Goal: Book appointment/travel/reservation

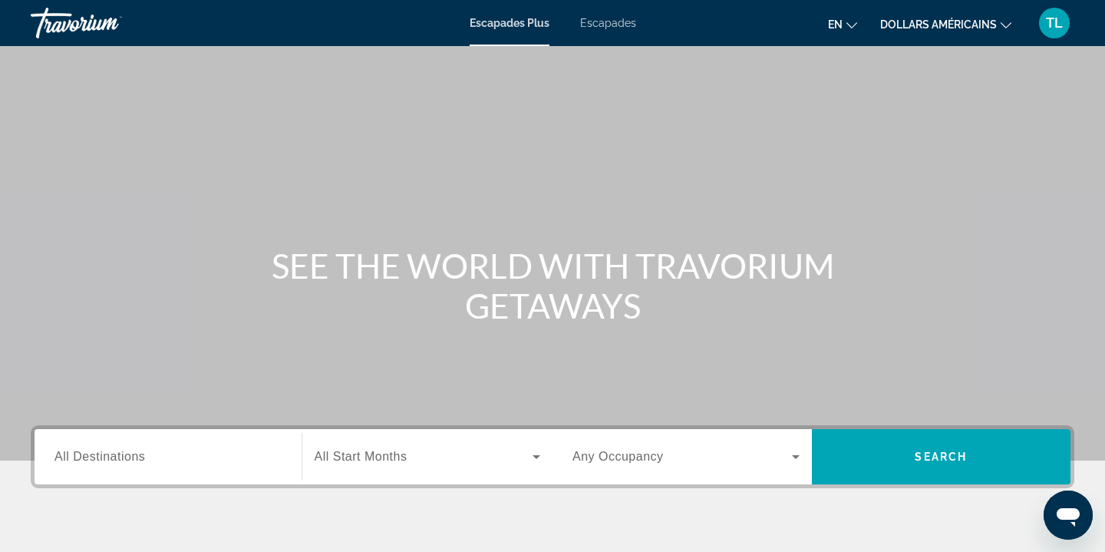
click at [1101, 377] on div "Contenu principal" at bounding box center [552, 230] width 1105 height 460
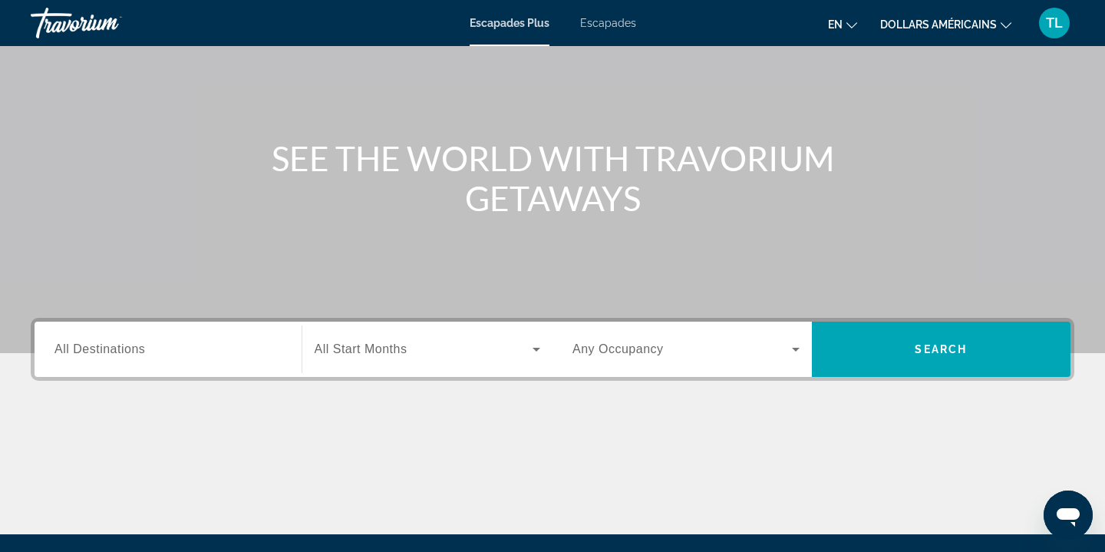
scroll to position [123, 0]
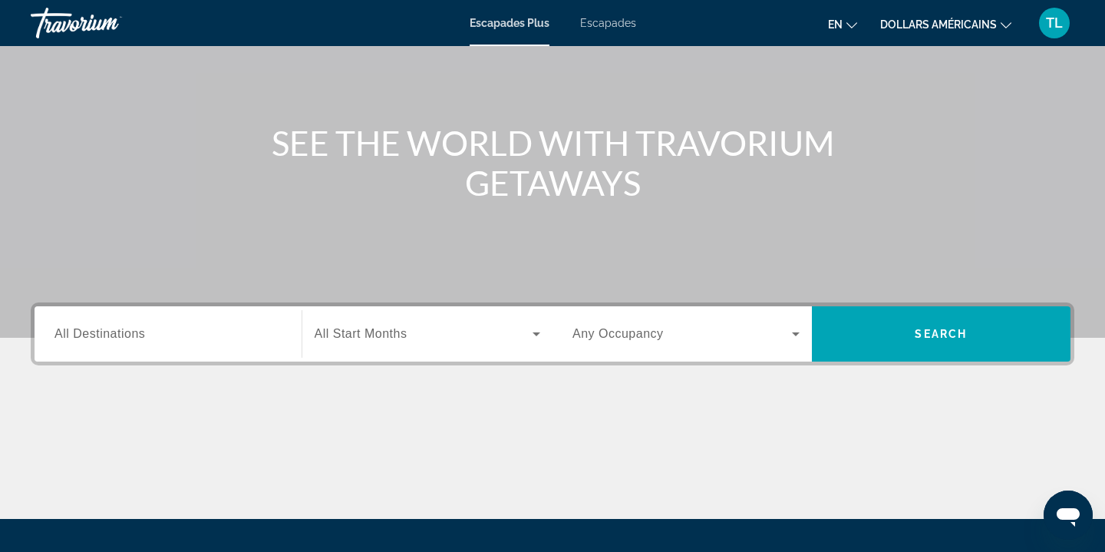
click at [177, 312] on div "Widget de recherche" at bounding box center [167, 334] width 227 height 44
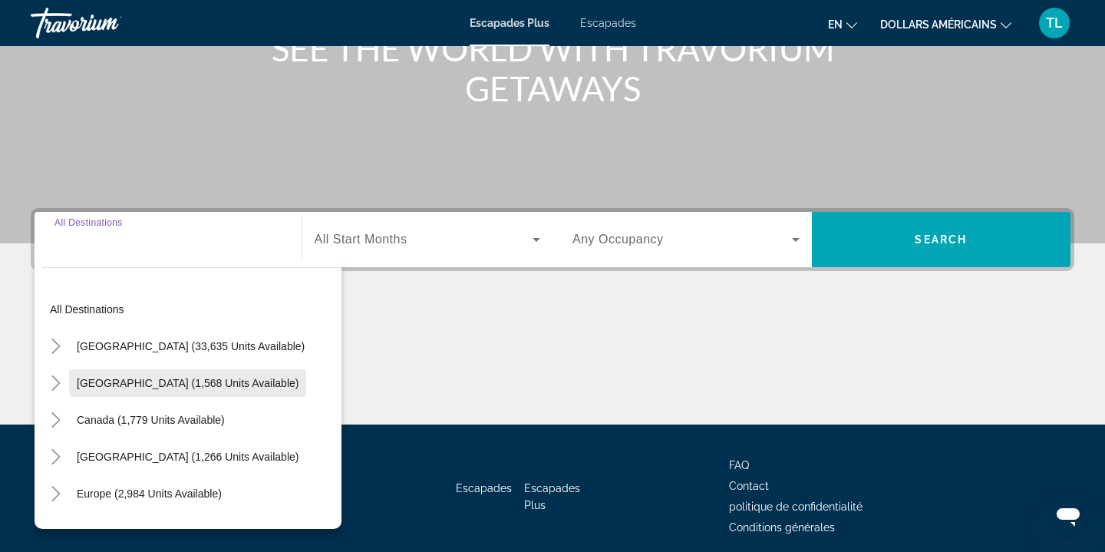
scroll to position [278, 0]
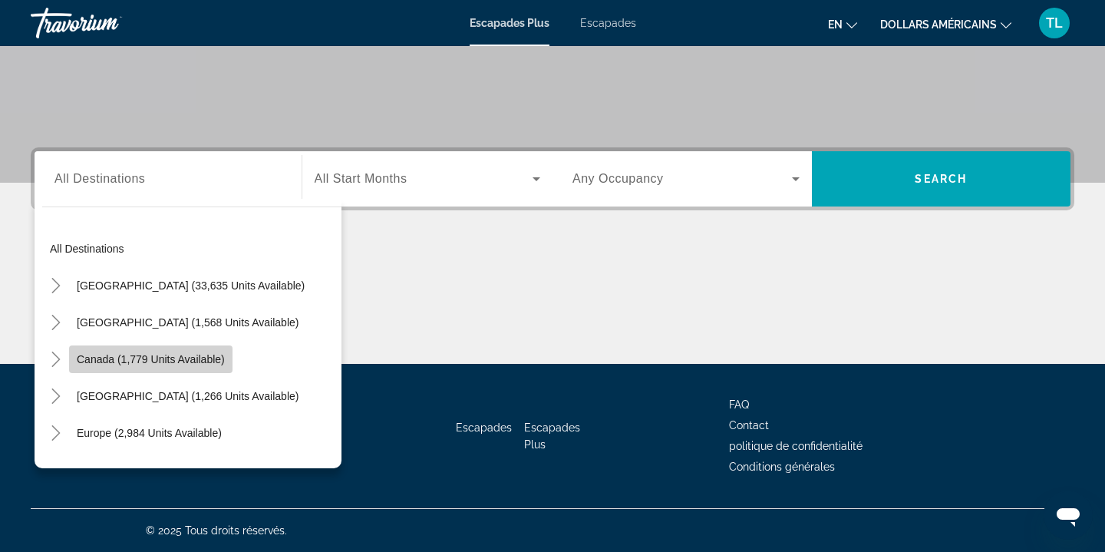
click at [175, 359] on span "Canada (1,779 units available)" at bounding box center [151, 359] width 148 height 12
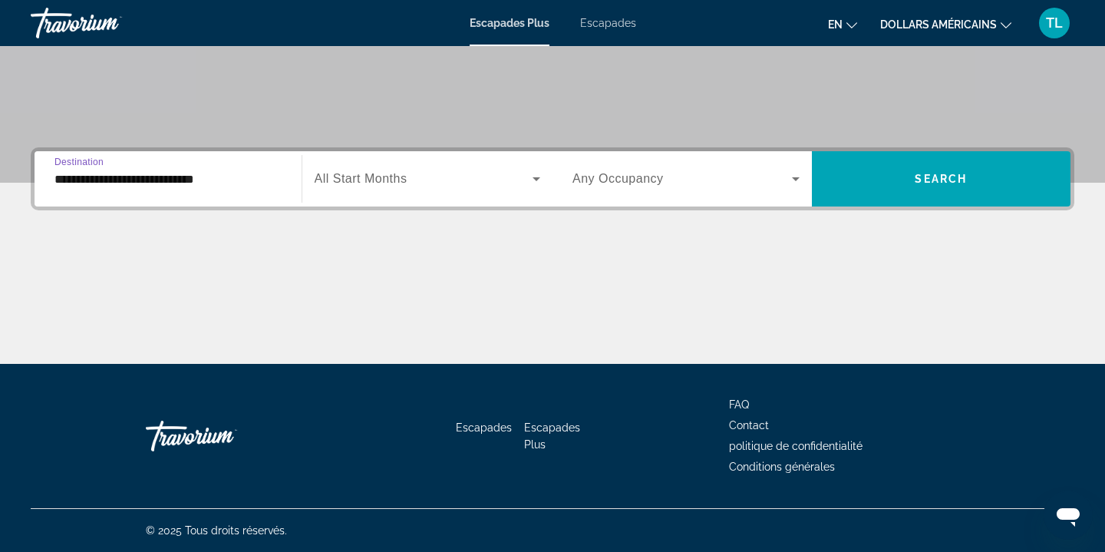
click at [282, 173] on div "**********" at bounding box center [168, 179] width 252 height 44
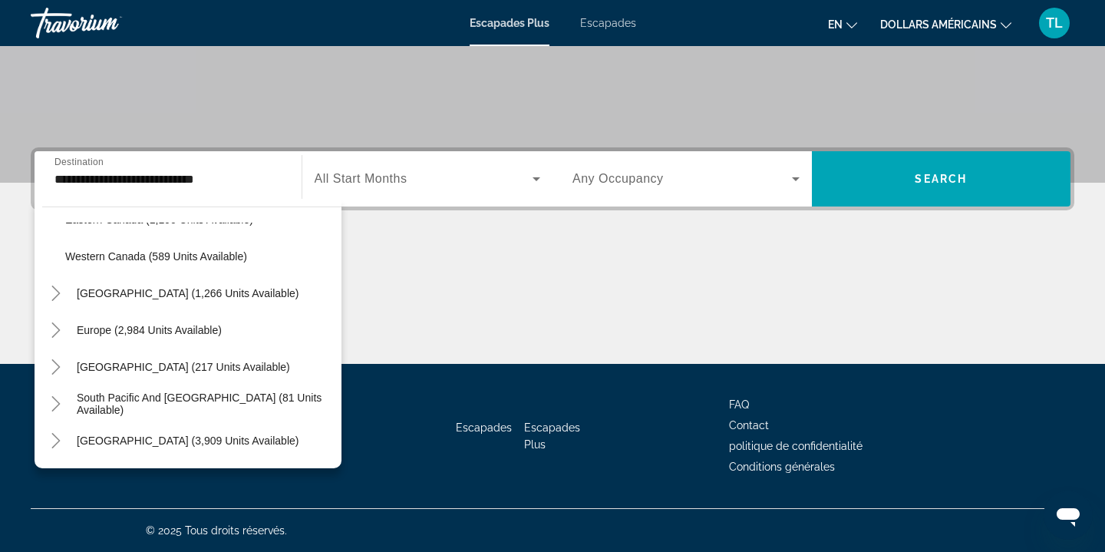
scroll to position [207, 0]
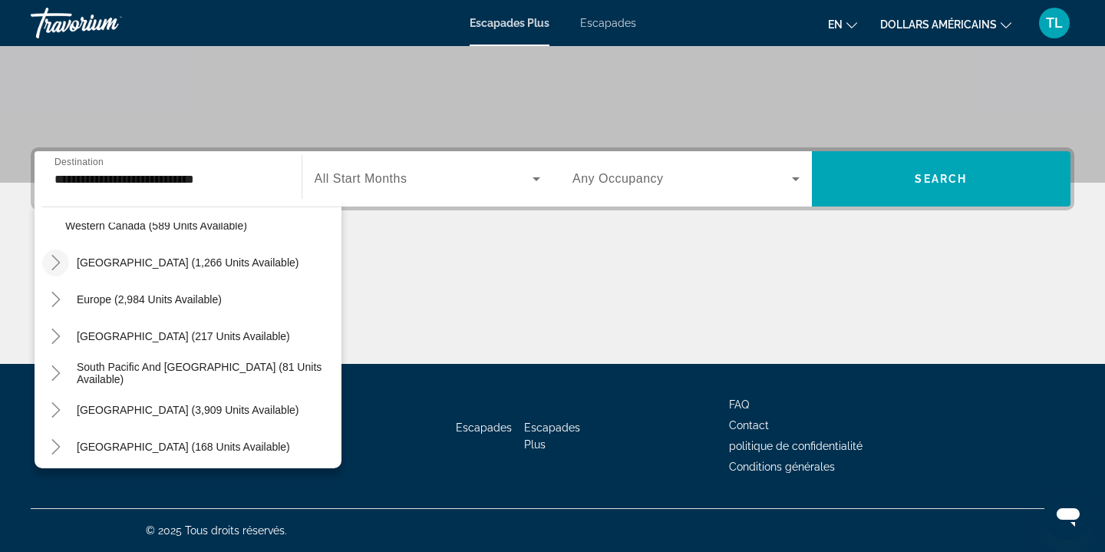
click at [53, 259] on icon "Toggle Caribbean & Atlantic Islands (1,266 units available)" at bounding box center [55, 262] width 15 height 15
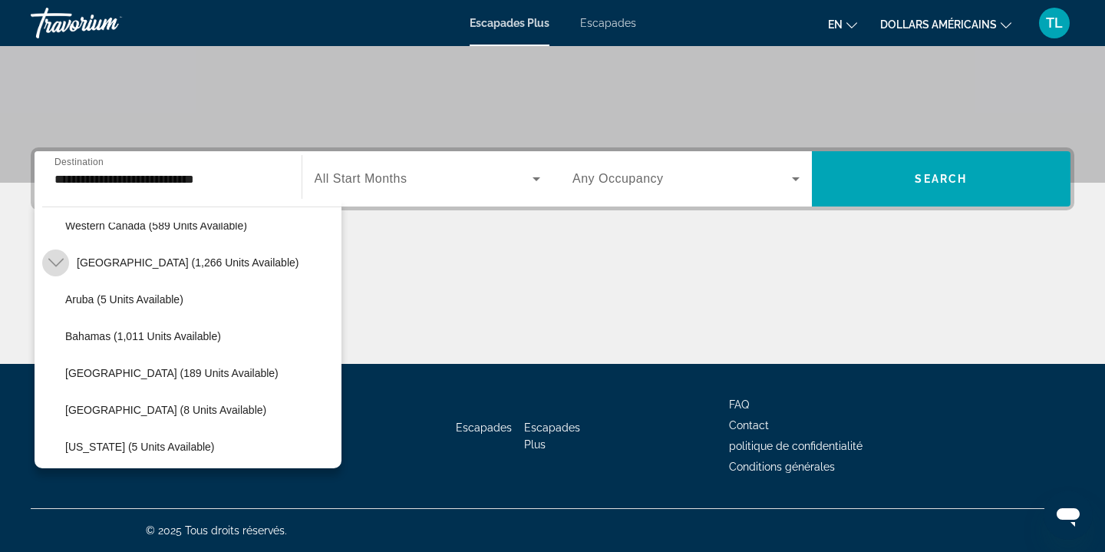
scroll to position [229, 0]
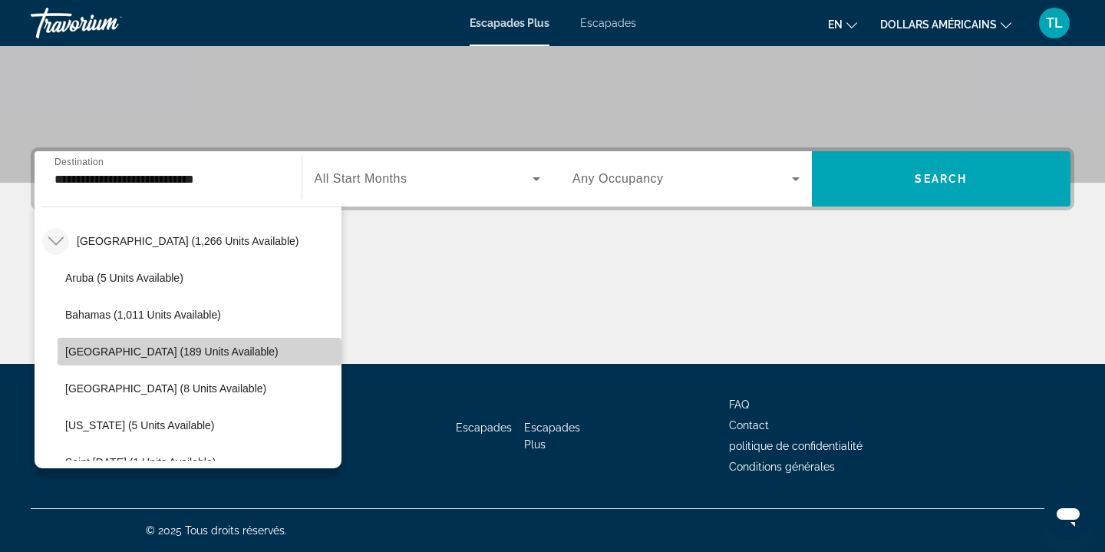
click at [156, 354] on span "[GEOGRAPHIC_DATA] (189 units available)" at bounding box center [171, 351] width 213 height 12
type input "**********"
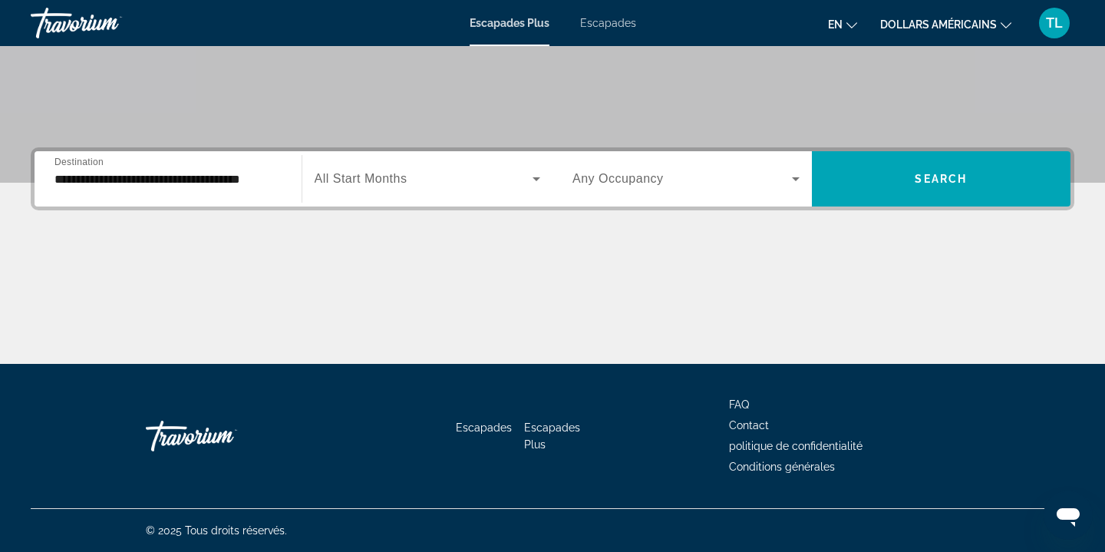
click at [523, 190] on div "Widget de recherche" at bounding box center [428, 178] width 226 height 43
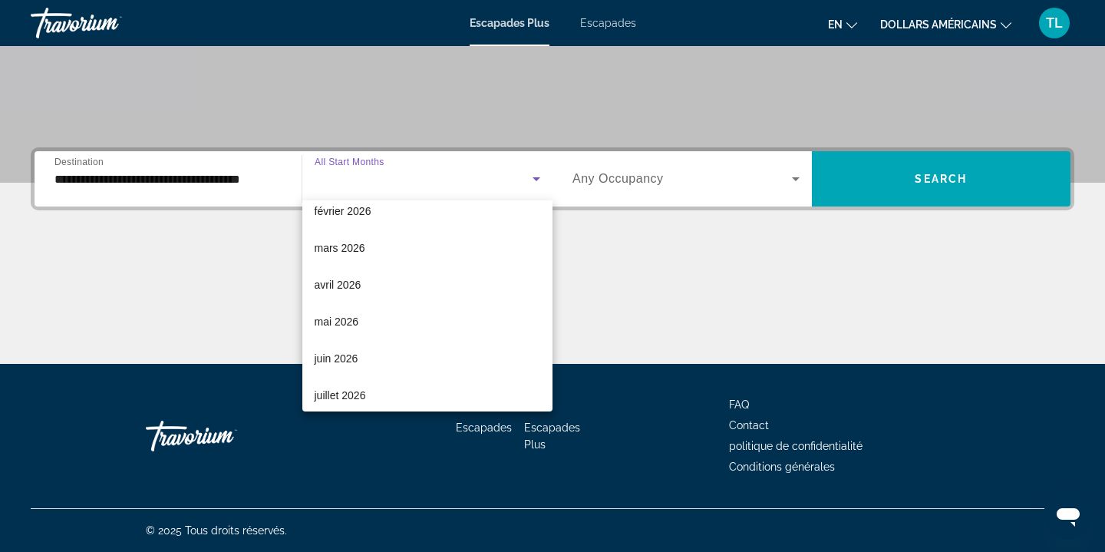
scroll to position [239, 0]
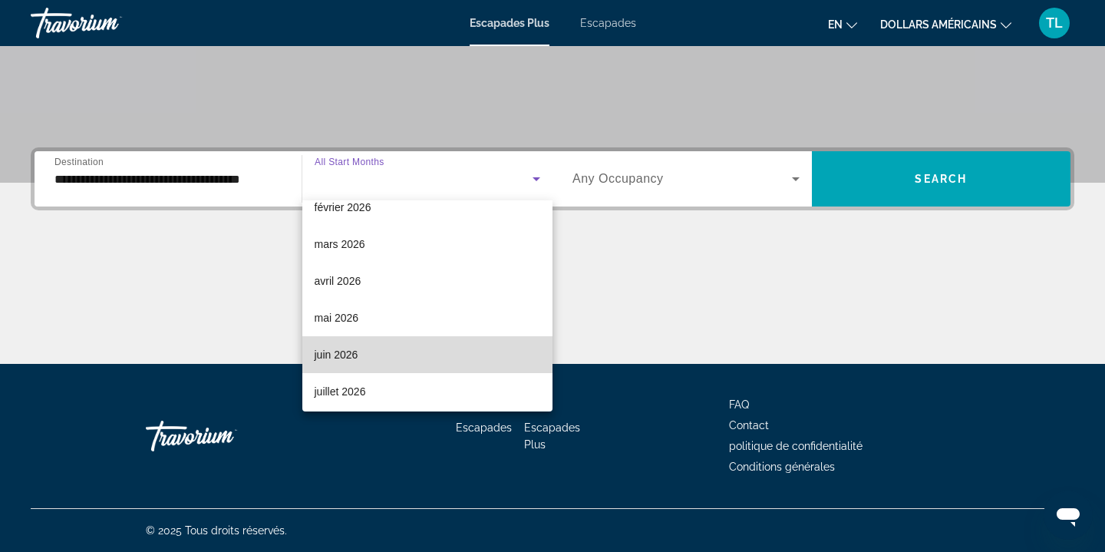
click at [456, 362] on mat-option "juin 2026" at bounding box center [427, 354] width 251 height 37
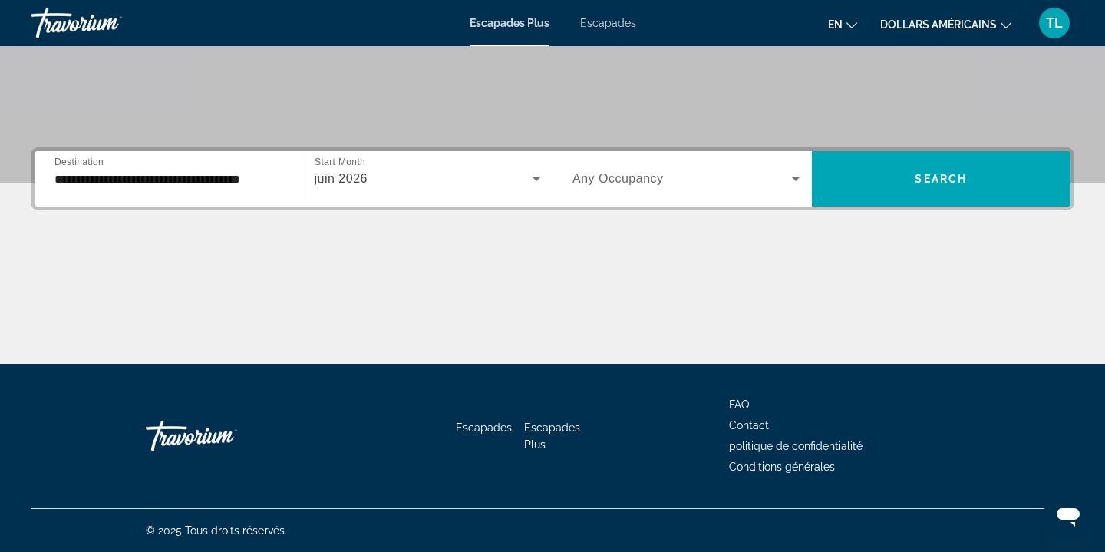
click at [781, 200] on div "Occupancy Any Occupancy" at bounding box center [686, 178] width 252 height 55
click at [781, 181] on span "Widget de recherche" at bounding box center [682, 179] width 219 height 18
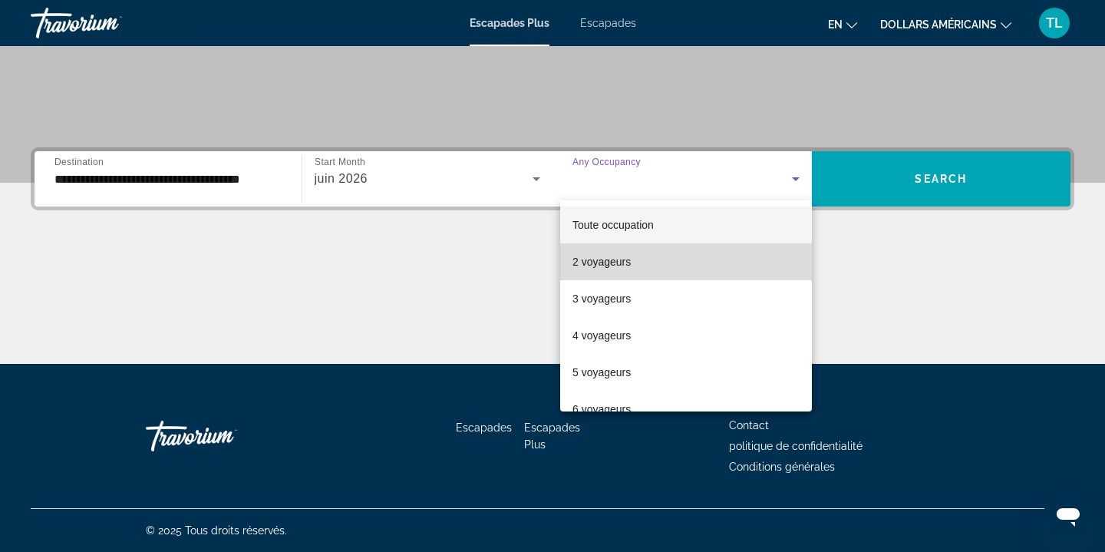
click at [694, 267] on mat-option "2 voyageurs" at bounding box center [686, 261] width 252 height 37
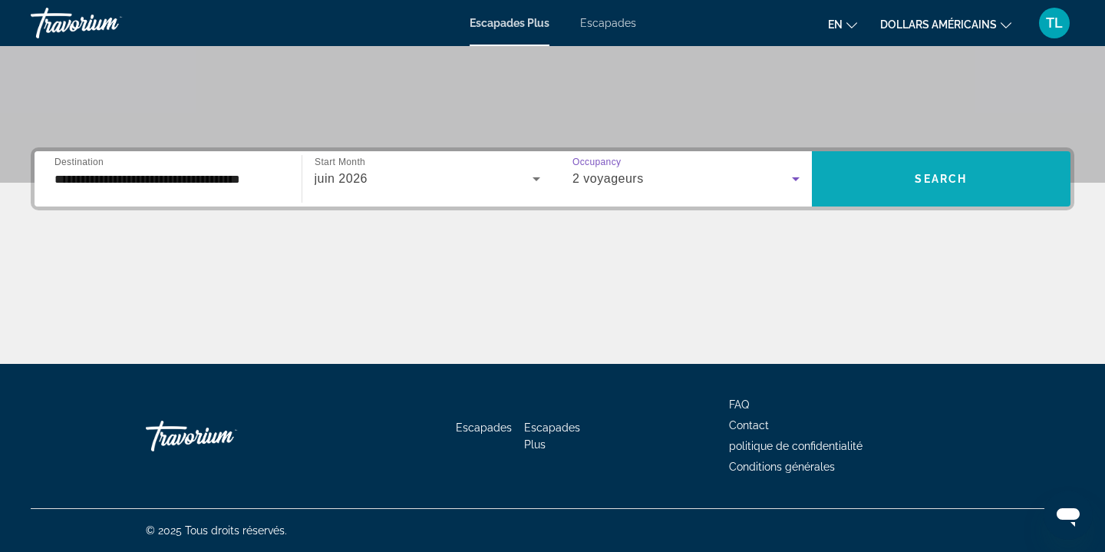
click at [911, 183] on span "Widget de recherche" at bounding box center [941, 178] width 259 height 37
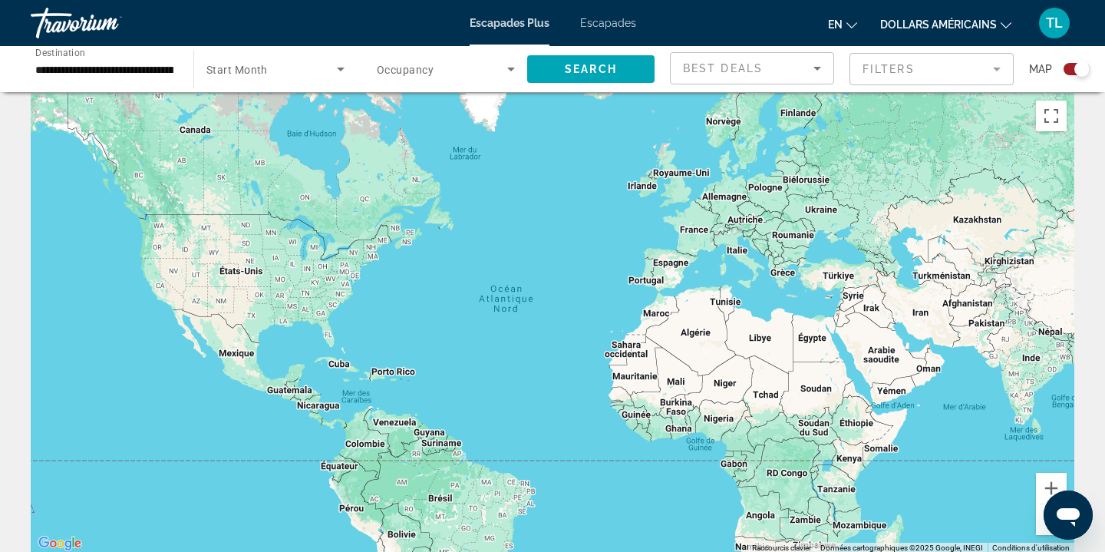
scroll to position [8, 0]
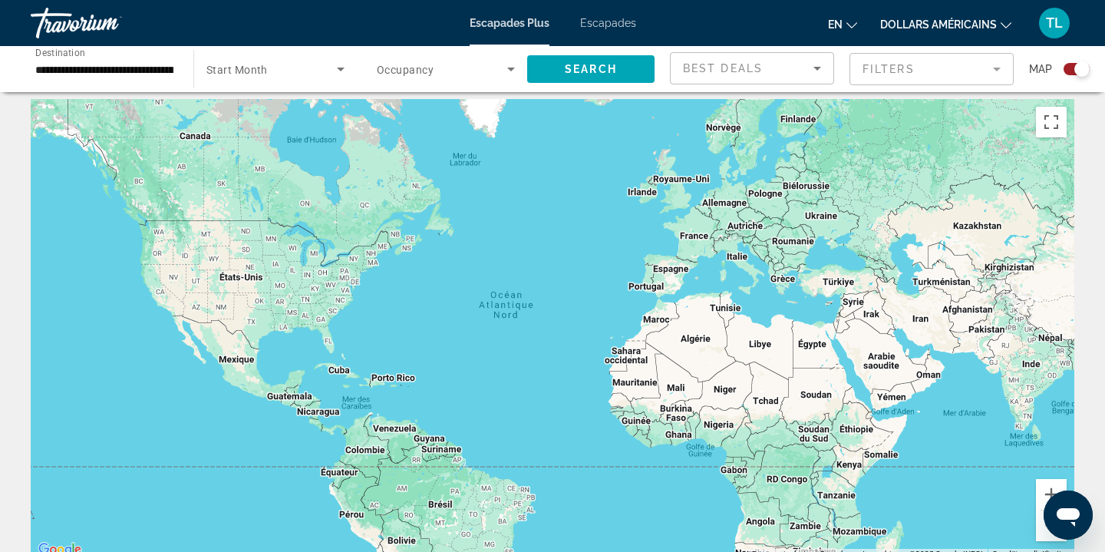
click at [377, 388] on div "Contenu principal" at bounding box center [553, 329] width 1044 height 460
click at [379, 378] on div "Contenu principal" at bounding box center [553, 329] width 1044 height 460
click at [348, 68] on icon "Search widget" at bounding box center [341, 69] width 18 height 18
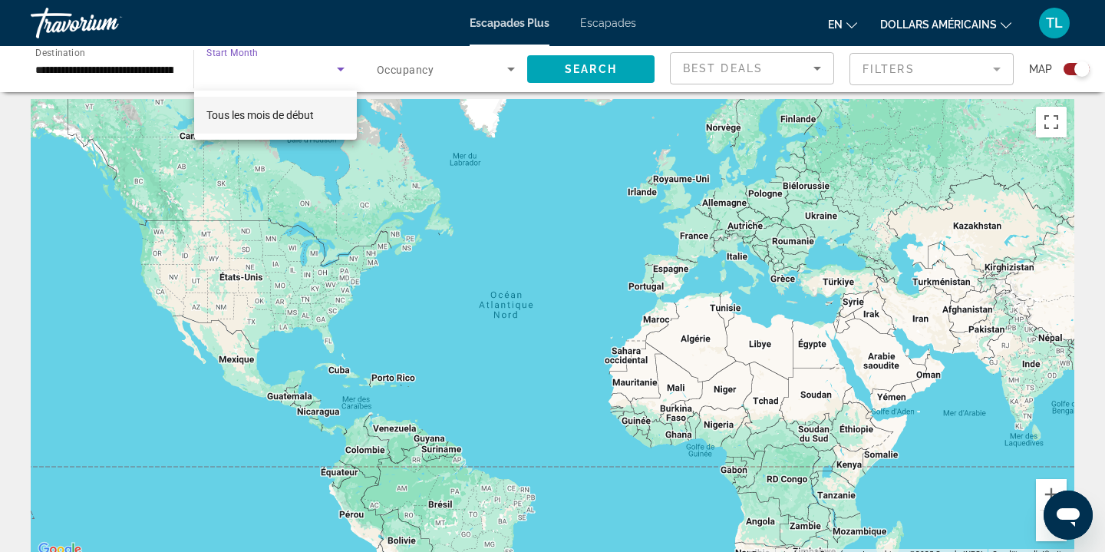
click at [338, 70] on div at bounding box center [552, 276] width 1105 height 552
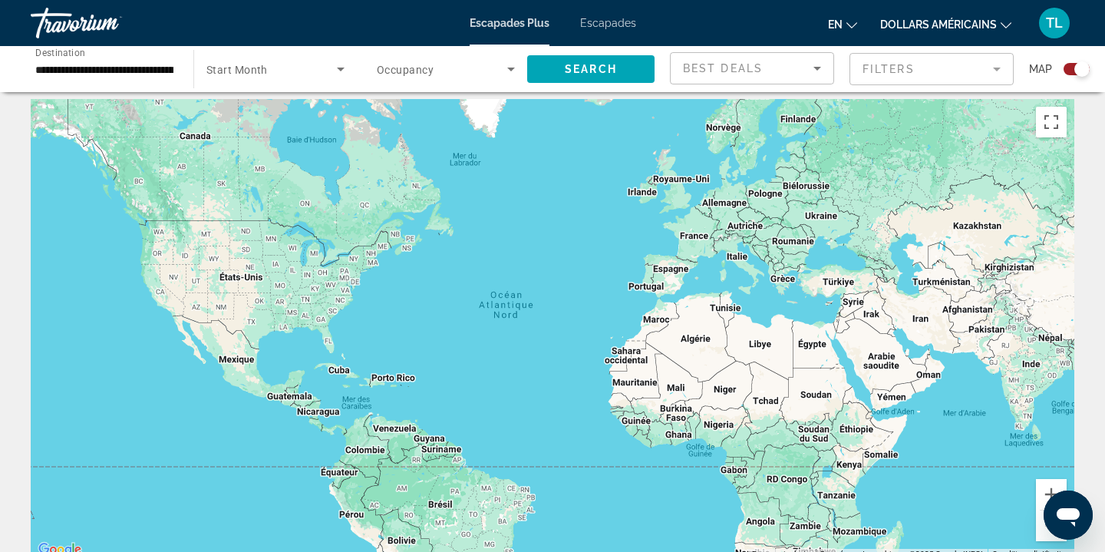
click at [482, 76] on span "Search widget" at bounding box center [442, 69] width 130 height 18
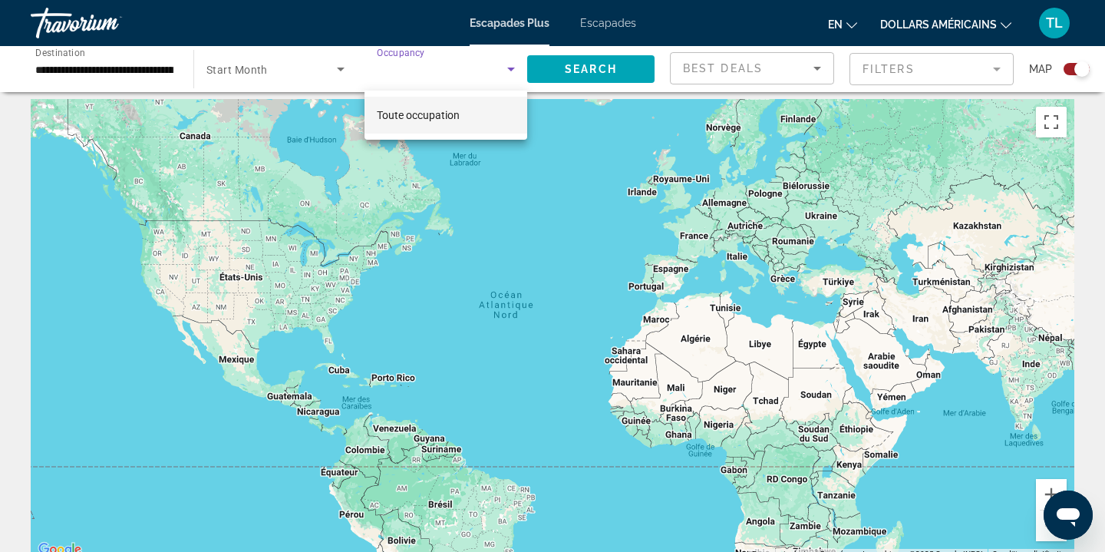
click at [497, 62] on div at bounding box center [552, 276] width 1105 height 552
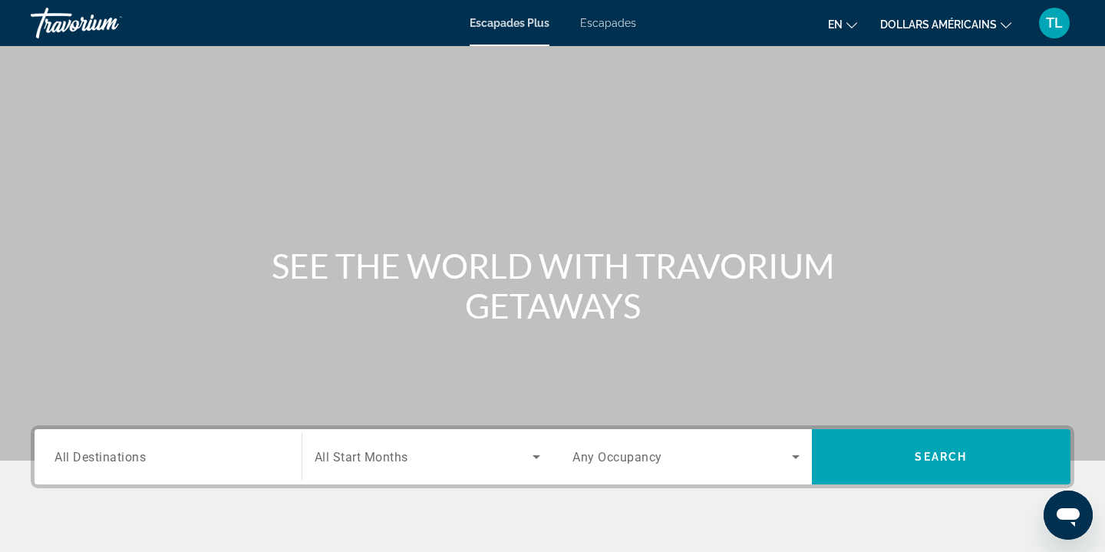
click at [246, 458] on input "Destination All Destinations" at bounding box center [167, 457] width 227 height 18
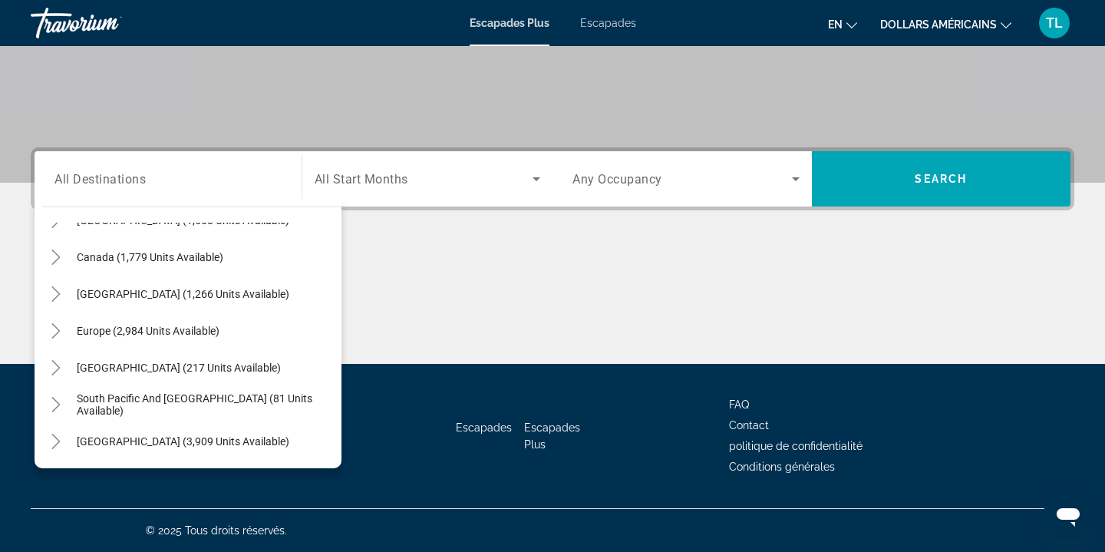
scroll to position [105, 0]
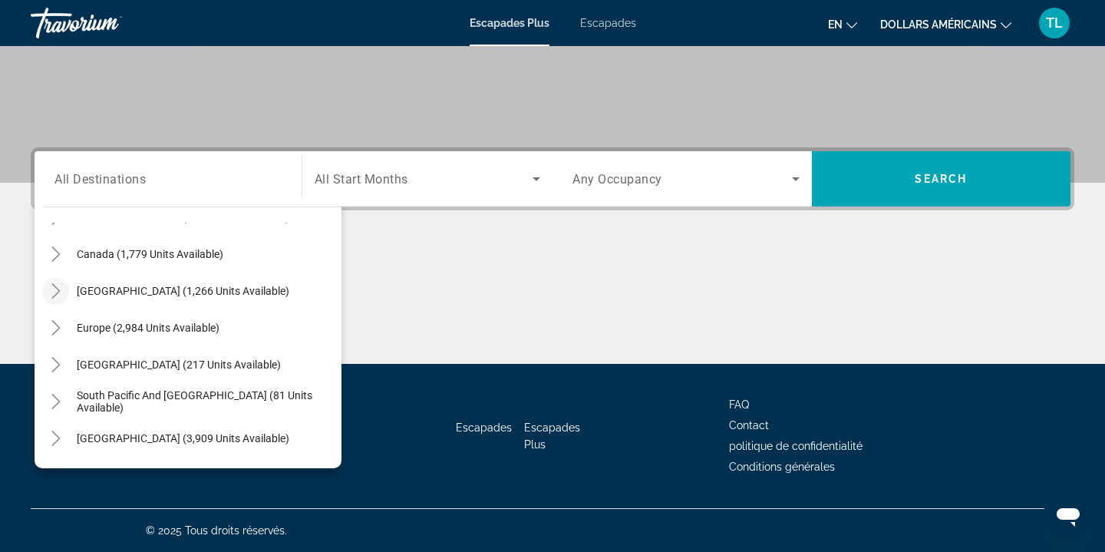
click at [52, 285] on icon "Toggle Caribbean & Atlantic Islands (1,266 units available)" at bounding box center [55, 290] width 8 height 15
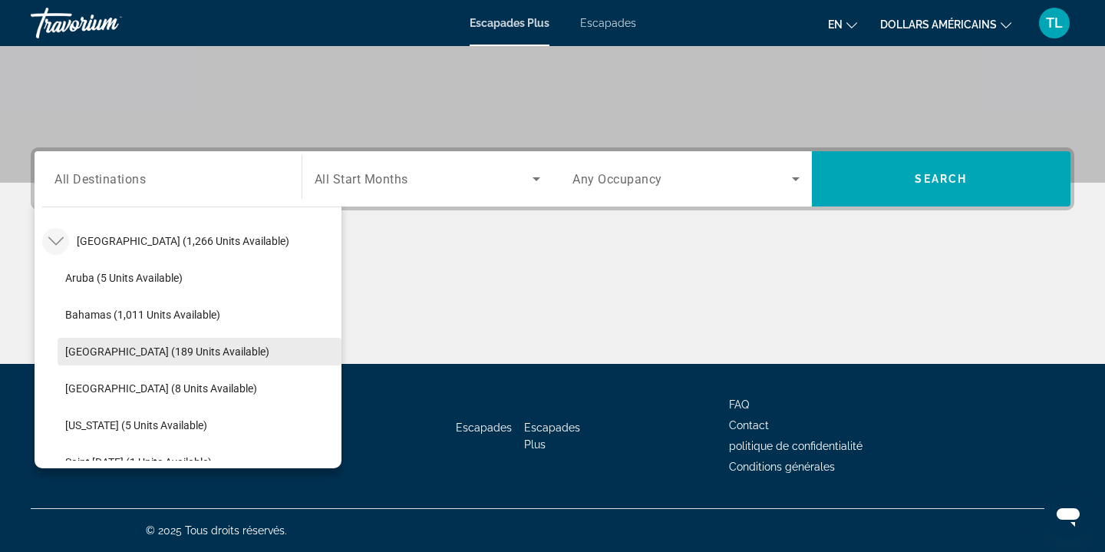
click at [209, 358] on span "Search widget" at bounding box center [200, 351] width 284 height 37
type input "**********"
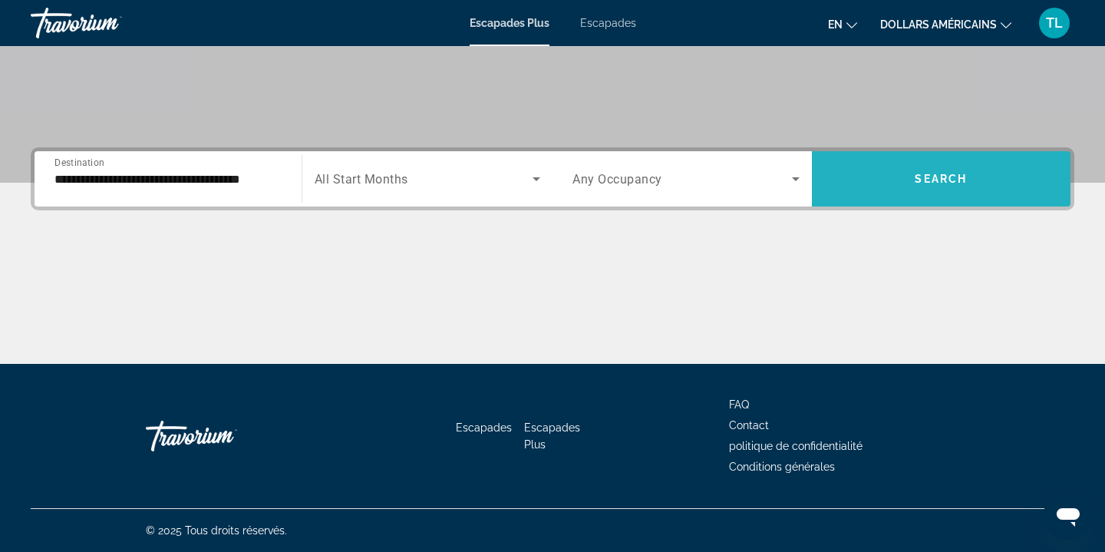
click at [893, 187] on span "Search widget" at bounding box center [941, 178] width 259 height 37
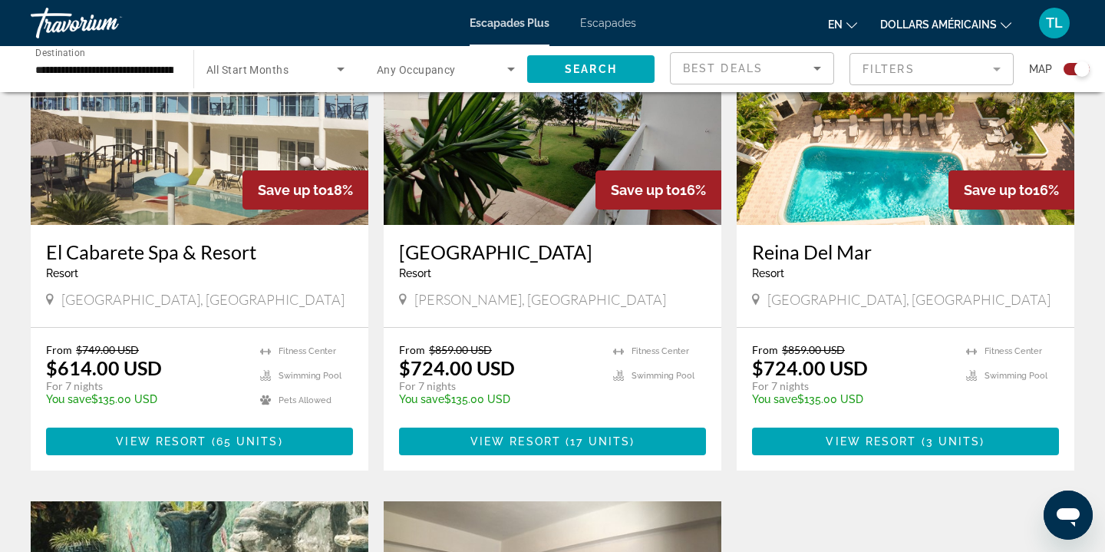
scroll to position [645, 0]
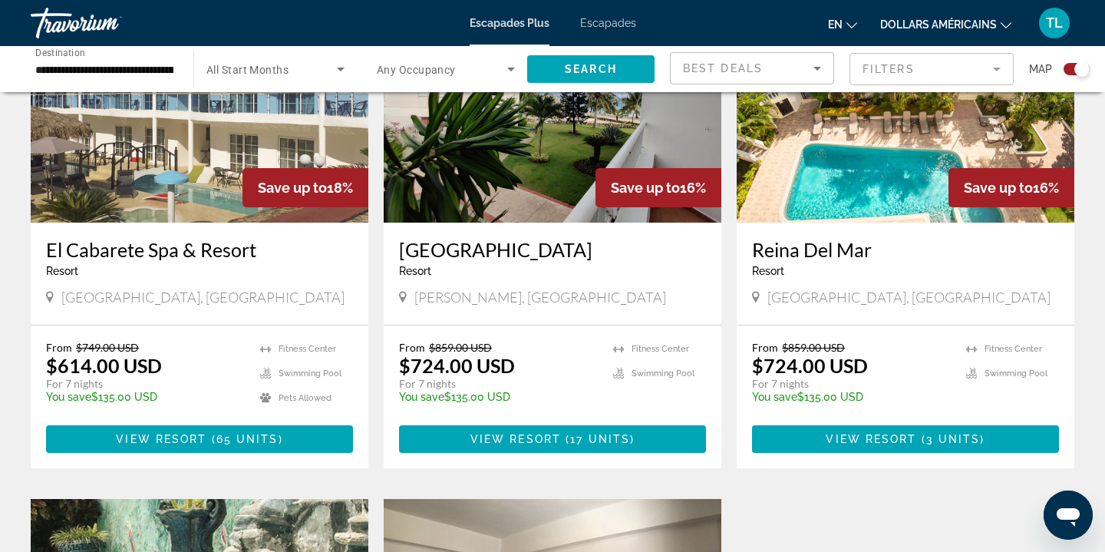
click at [999, 66] on mat-form-field "Filters" at bounding box center [932, 69] width 164 height 32
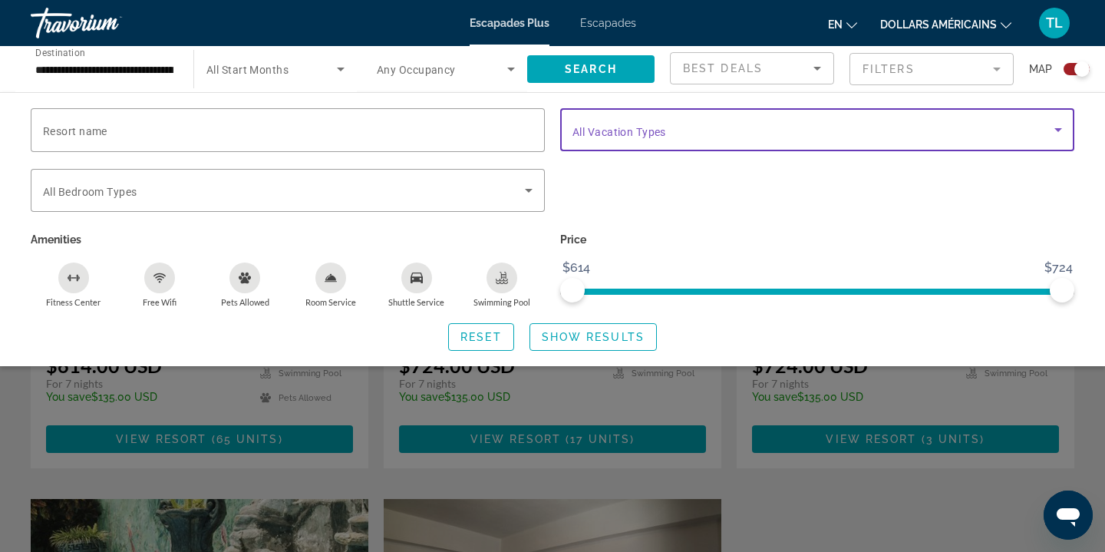
click at [989, 126] on span "Search widget" at bounding box center [814, 129] width 482 height 18
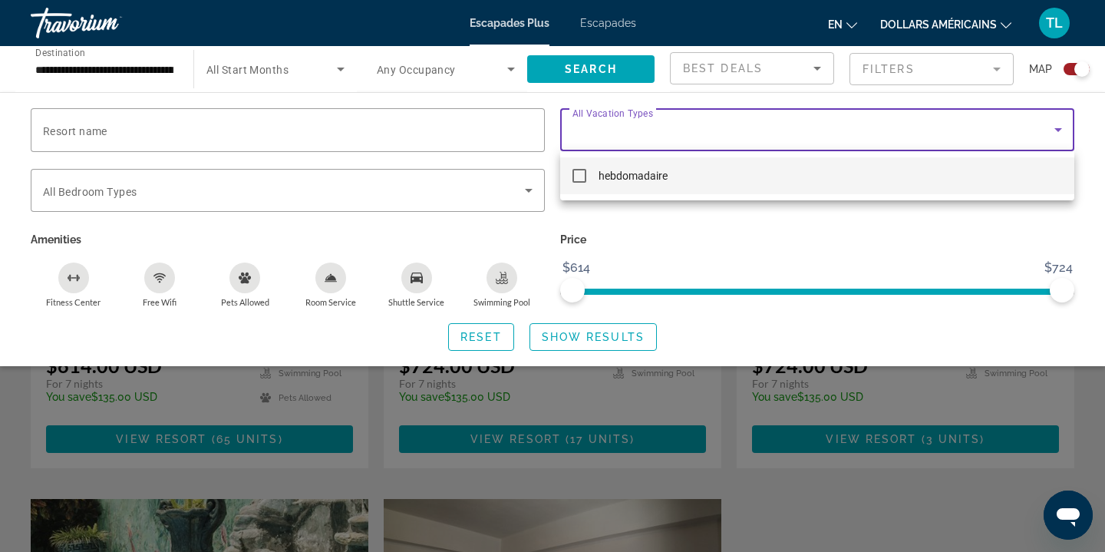
click at [752, 237] on div at bounding box center [552, 276] width 1105 height 552
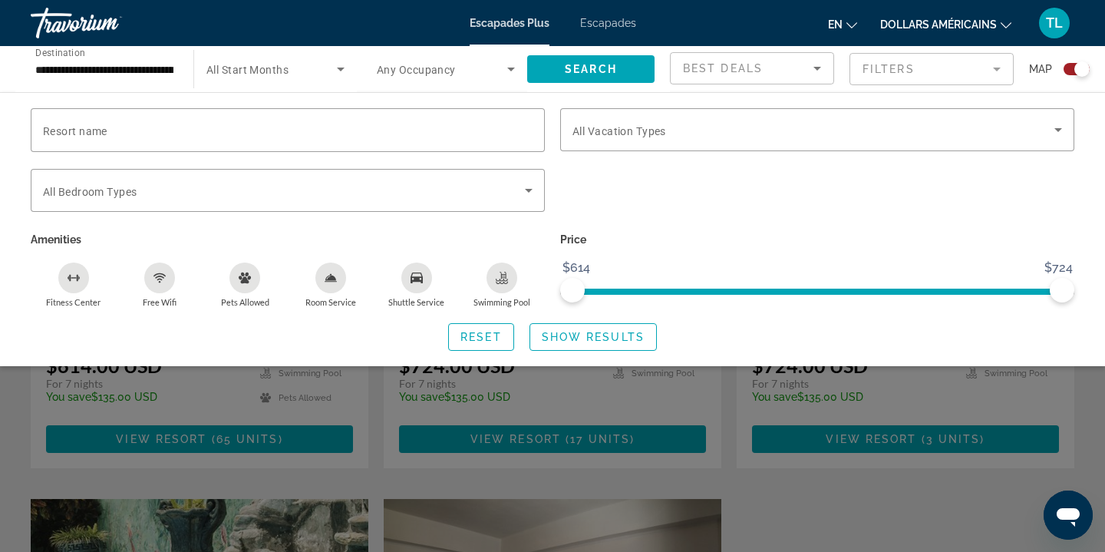
click at [908, 481] on div "Search widget" at bounding box center [552, 391] width 1105 height 322
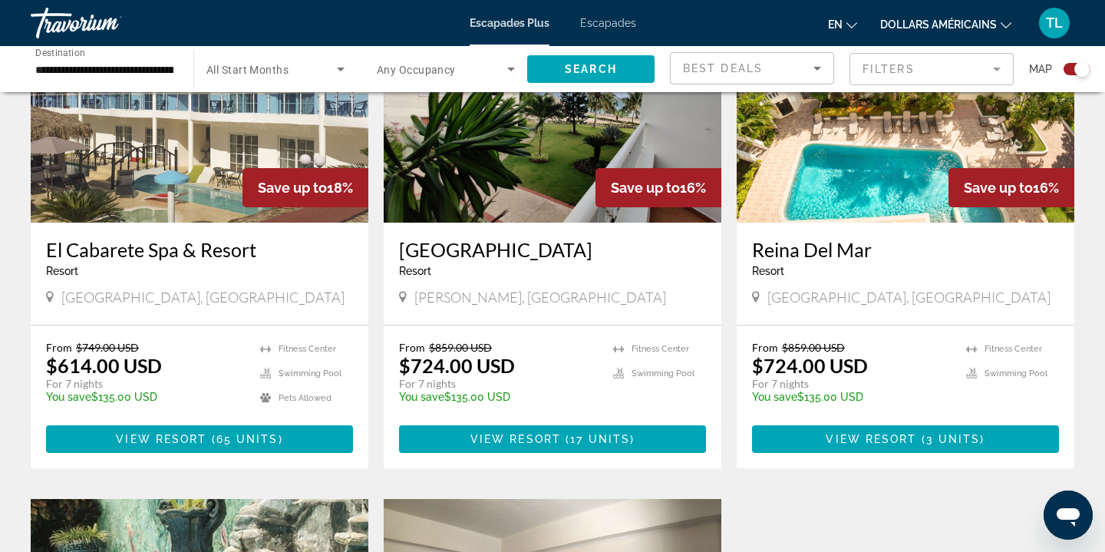
click at [844, 489] on div "Save up to 18% Optional All-Inclusive This price is ACCOMMODATION ONLY. You wil…" at bounding box center [552, 499] width 1059 height 1044
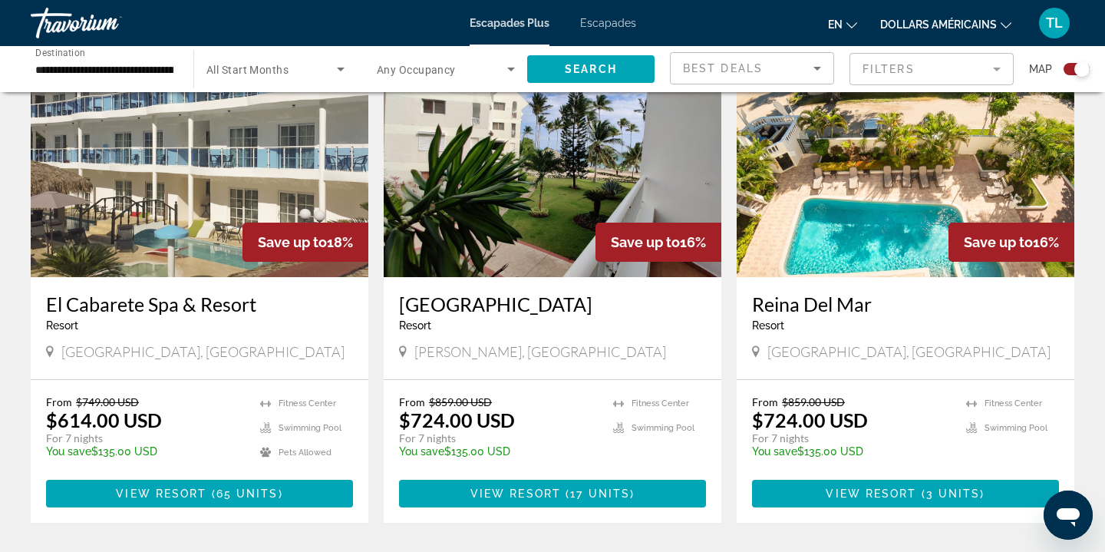
scroll to position [583, 0]
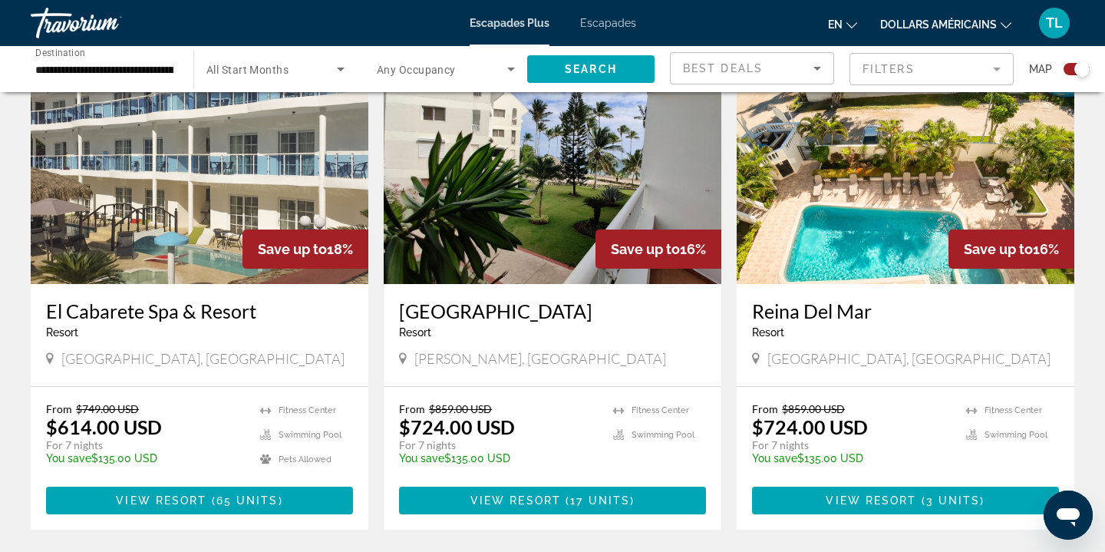
click at [847, 247] on img "Contenu principal" at bounding box center [906, 161] width 338 height 246
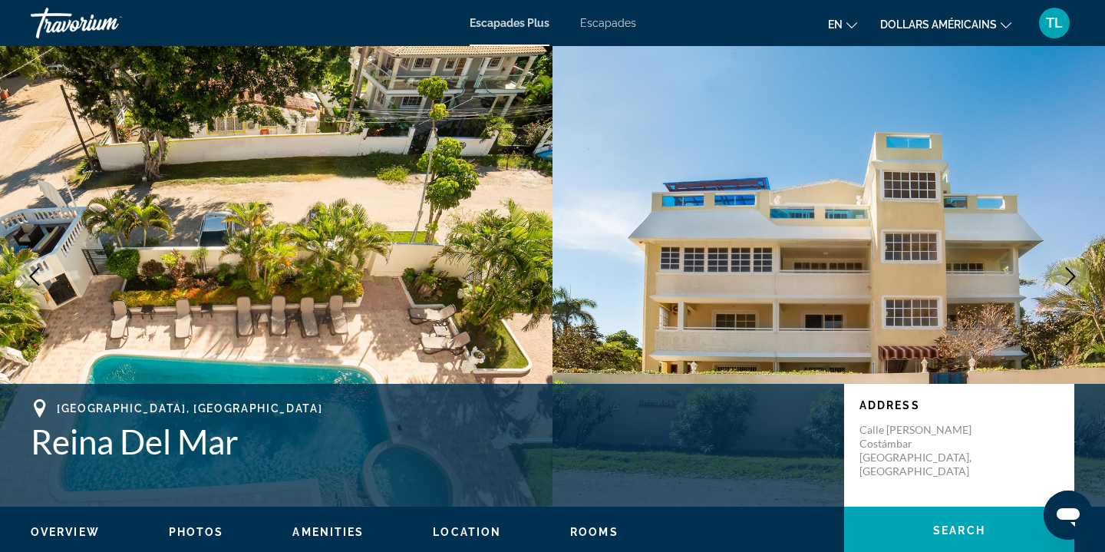
click at [1064, 270] on icon "Next image" at bounding box center [1070, 276] width 18 height 18
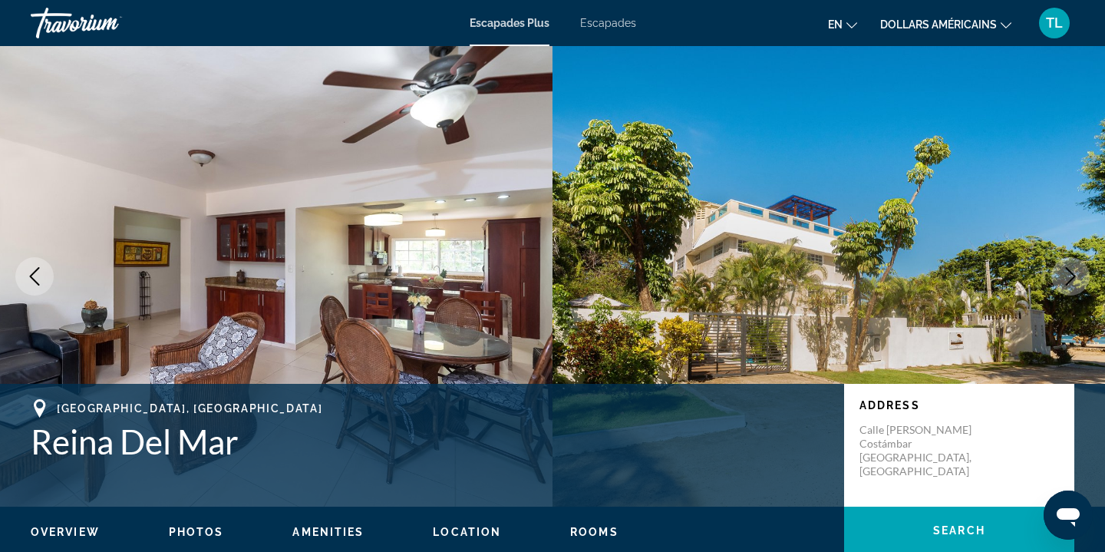
click at [1064, 270] on icon "Next image" at bounding box center [1070, 276] width 18 height 18
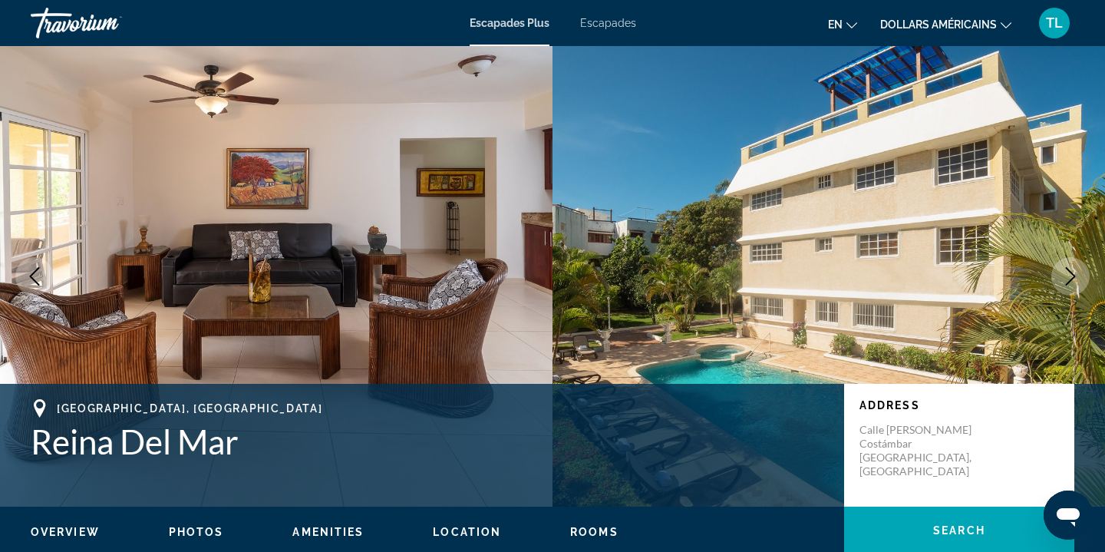
click at [1064, 270] on icon "Next image" at bounding box center [1070, 276] width 18 height 18
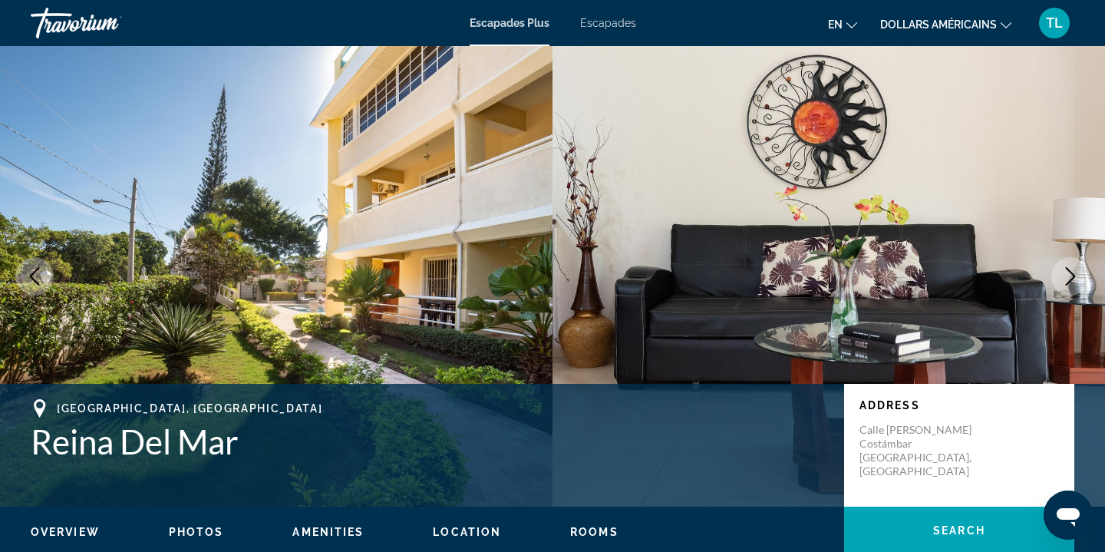
click at [1064, 270] on icon "Next image" at bounding box center [1070, 276] width 18 height 18
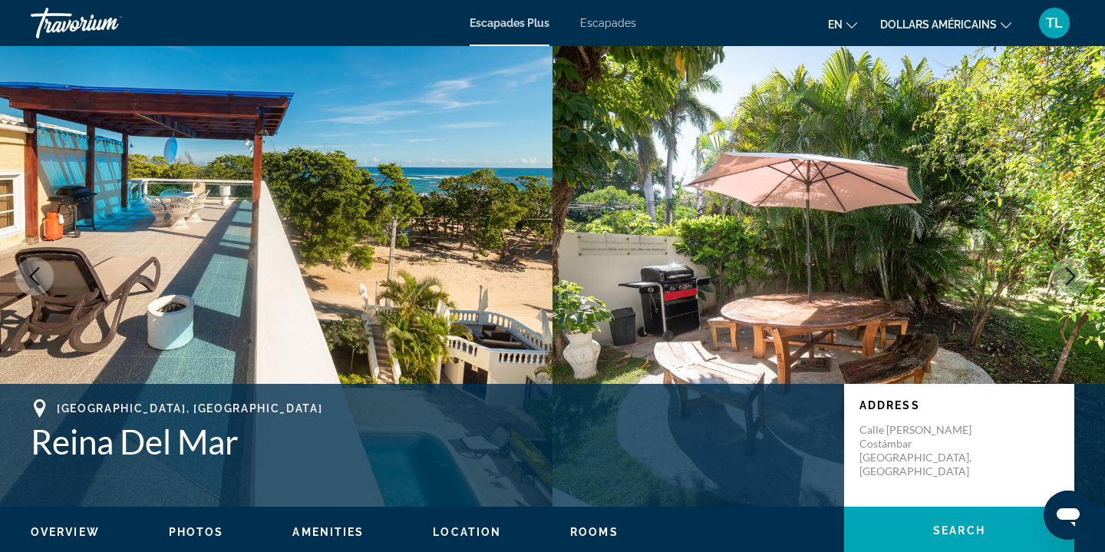
click at [1064, 270] on icon "Next image" at bounding box center [1070, 276] width 18 height 18
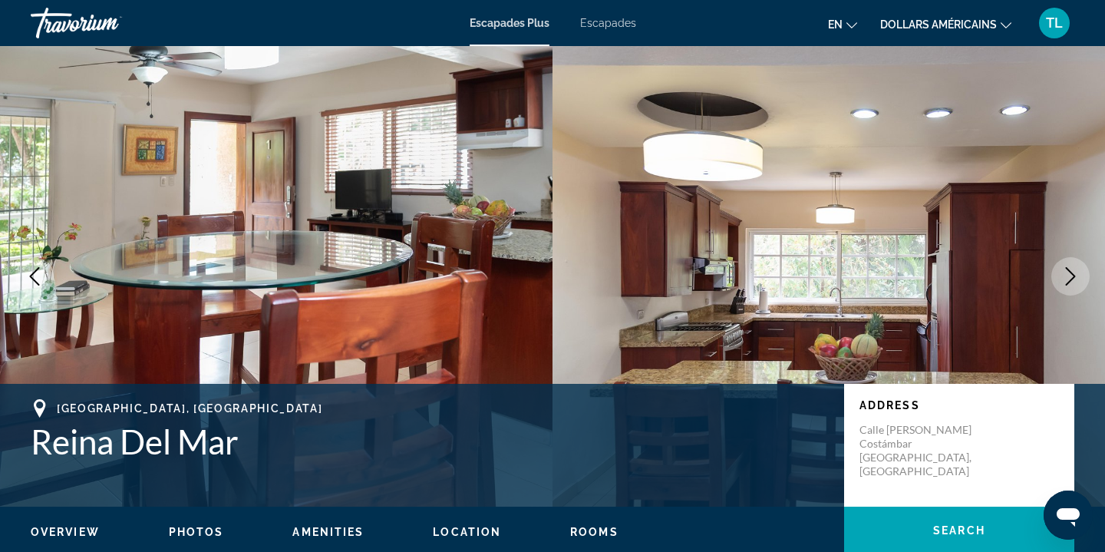
click at [1064, 270] on icon "Next image" at bounding box center [1070, 276] width 18 height 18
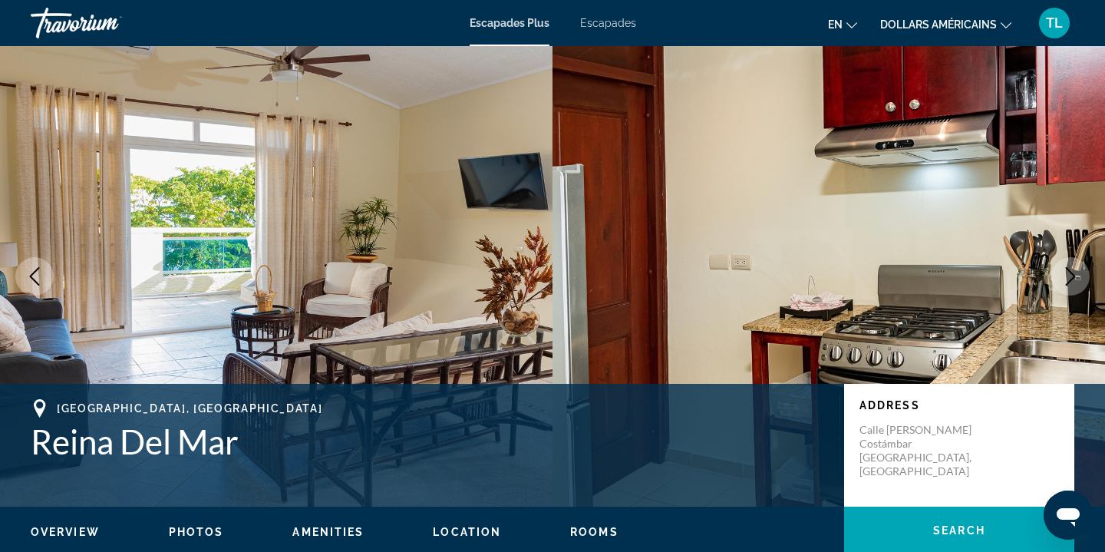
click at [1064, 270] on icon "Next image" at bounding box center [1070, 276] width 18 height 18
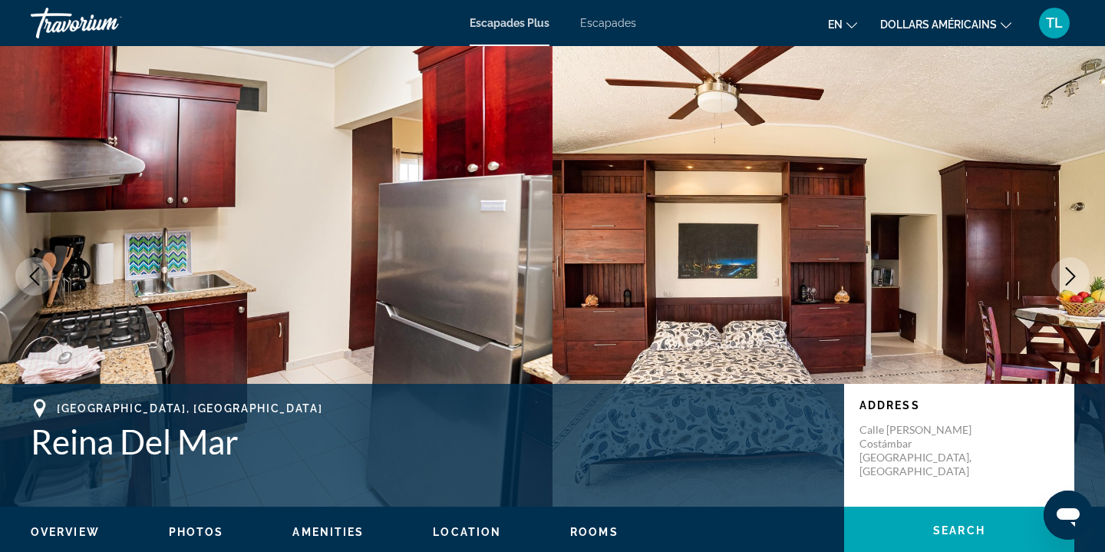
click at [1064, 270] on icon "Next image" at bounding box center [1070, 276] width 18 height 18
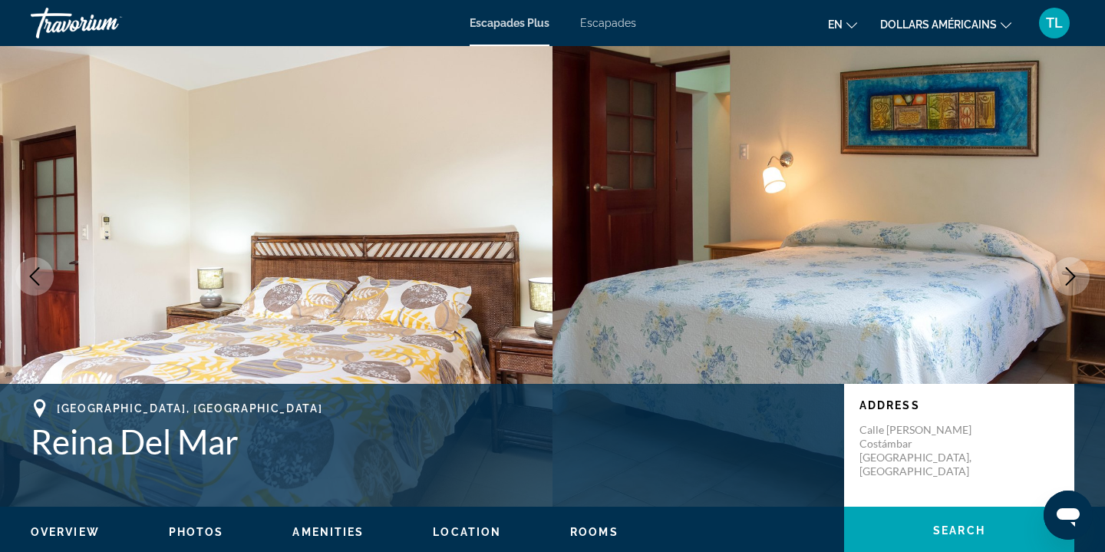
click at [1064, 270] on icon "Next image" at bounding box center [1070, 276] width 18 height 18
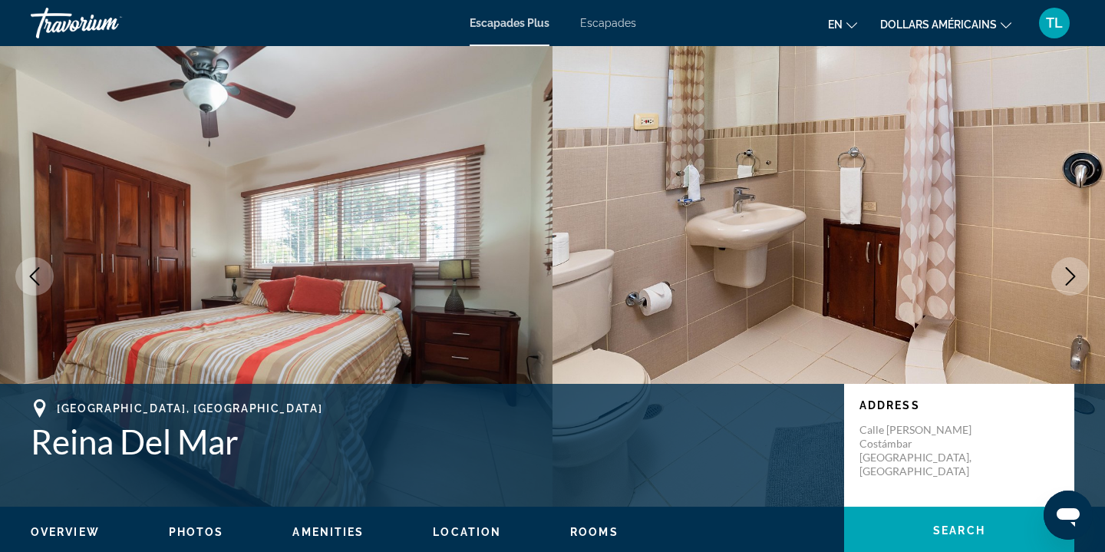
click at [1064, 270] on icon "Next image" at bounding box center [1070, 276] width 18 height 18
